Goal: Task Accomplishment & Management: Manage account settings

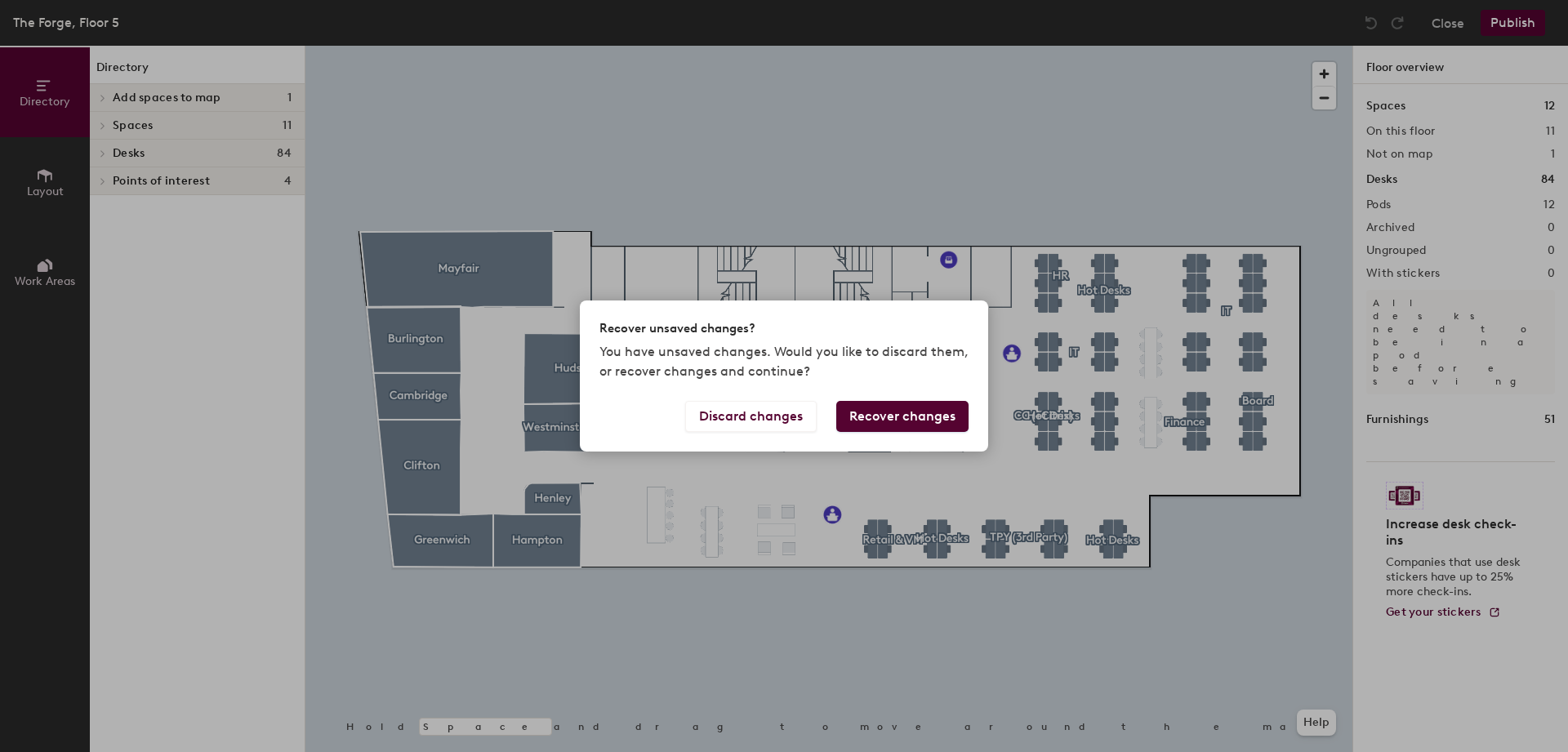
drag, startPoint x: 755, startPoint y: 417, endPoint x: 835, endPoint y: 377, distance: 89.4
click at [834, 377] on div "Recover unsaved changes? You have unsaved changes. Would you like to discard th…" at bounding box center [783, 376] width 408 height 151
click at [745, 419] on button "Discard changes" at bounding box center [751, 416] width 132 height 31
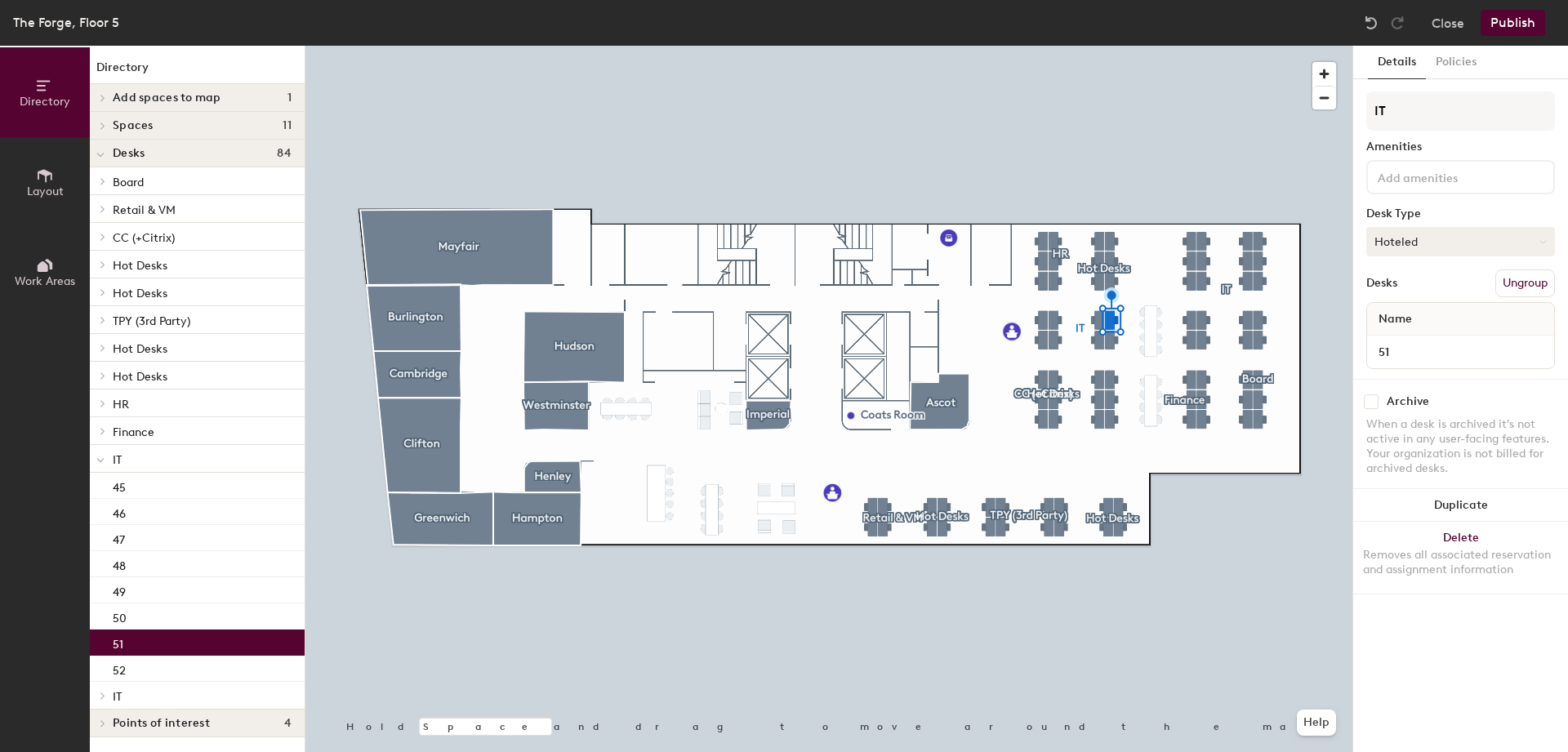
click at [1411, 237] on button "Hoteled" at bounding box center [1460, 242] width 189 height 30
click at [1400, 290] on div "Assigned" at bounding box center [1448, 293] width 163 height 25
click at [1505, 29] on button "Publish" at bounding box center [1513, 23] width 64 height 26
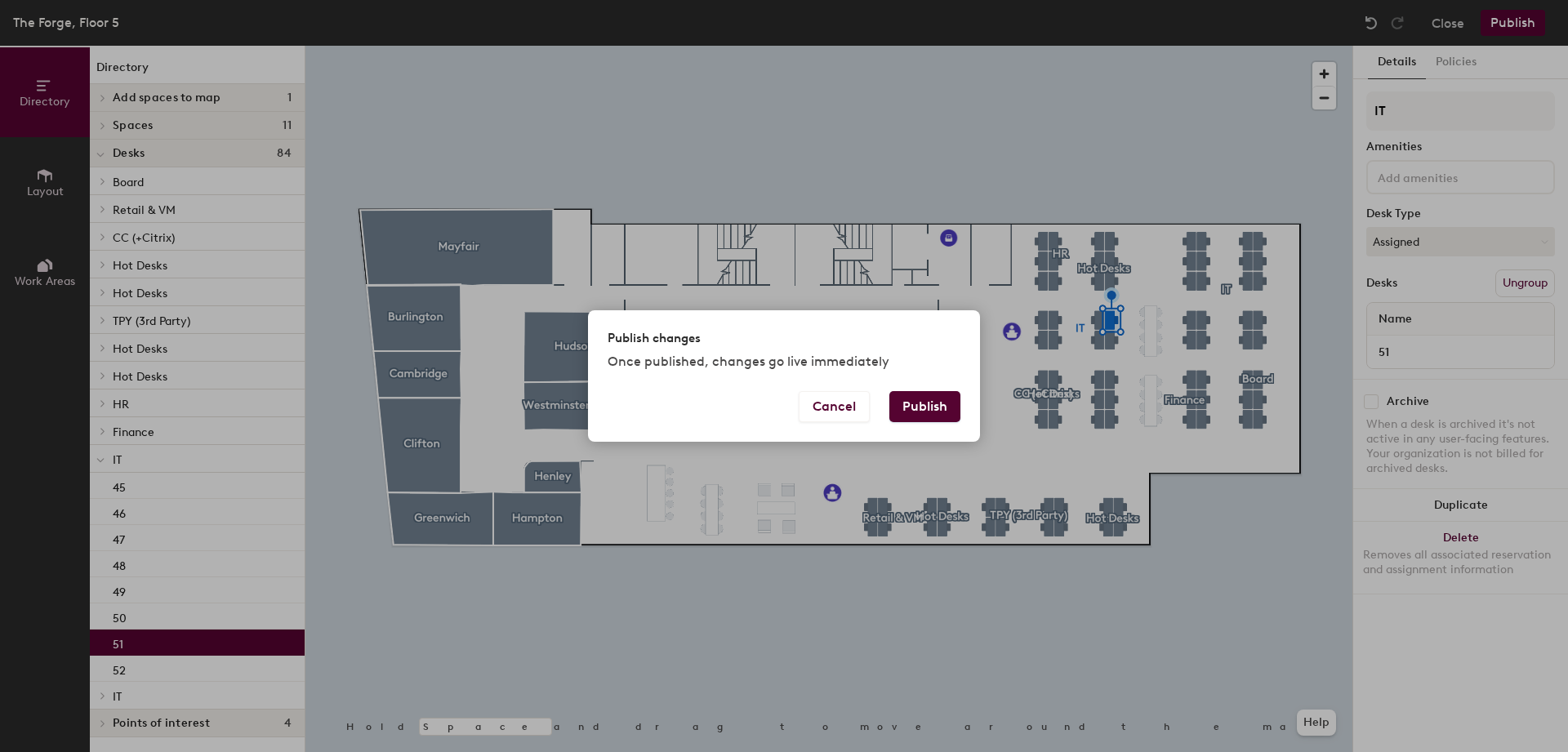
click at [913, 413] on button "Publish" at bounding box center [925, 407] width 71 height 31
